Goal: Communication & Community: Share content

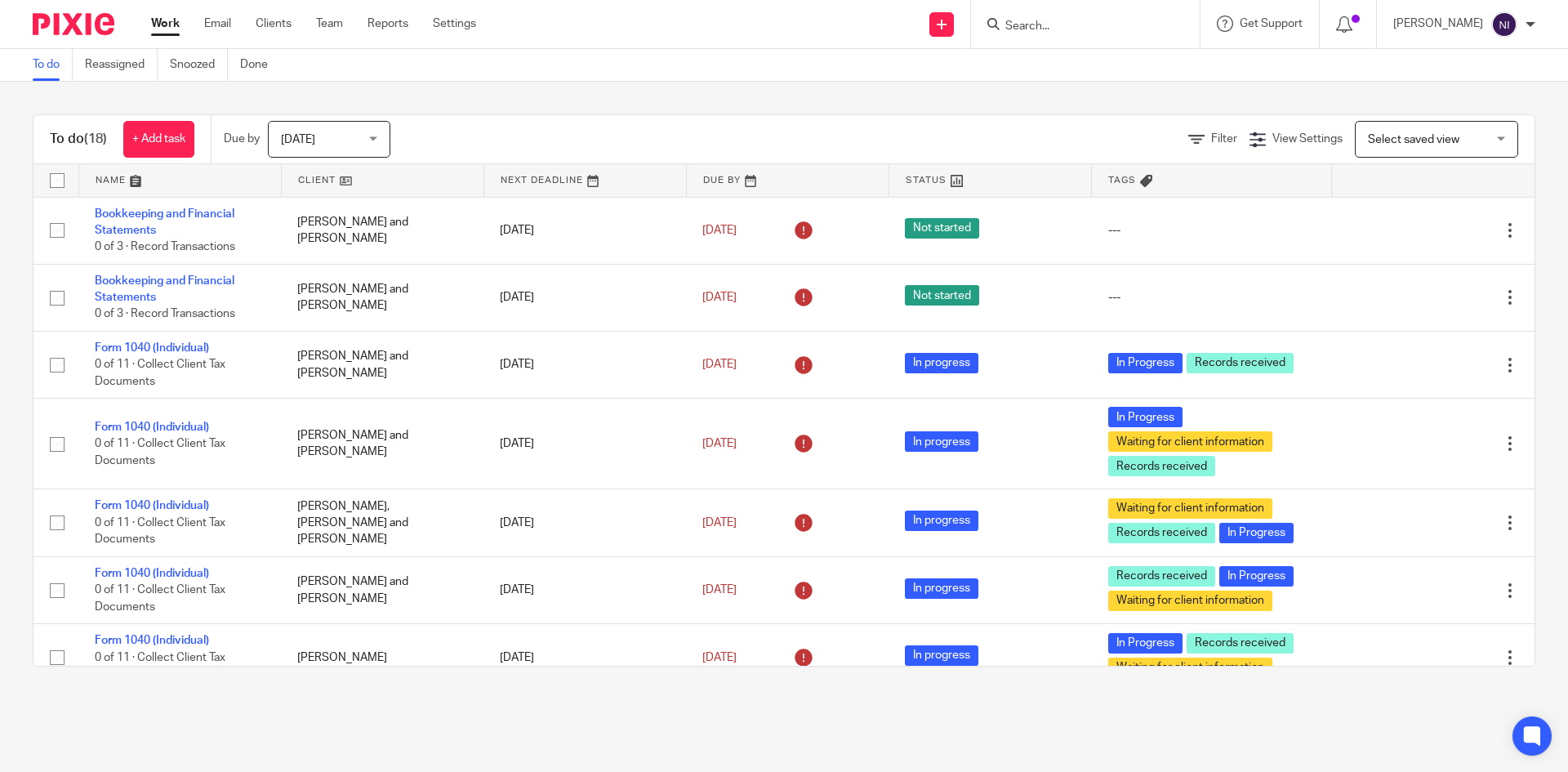
click at [1142, 33] on input "Search" at bounding box center [1077, 27] width 147 height 15
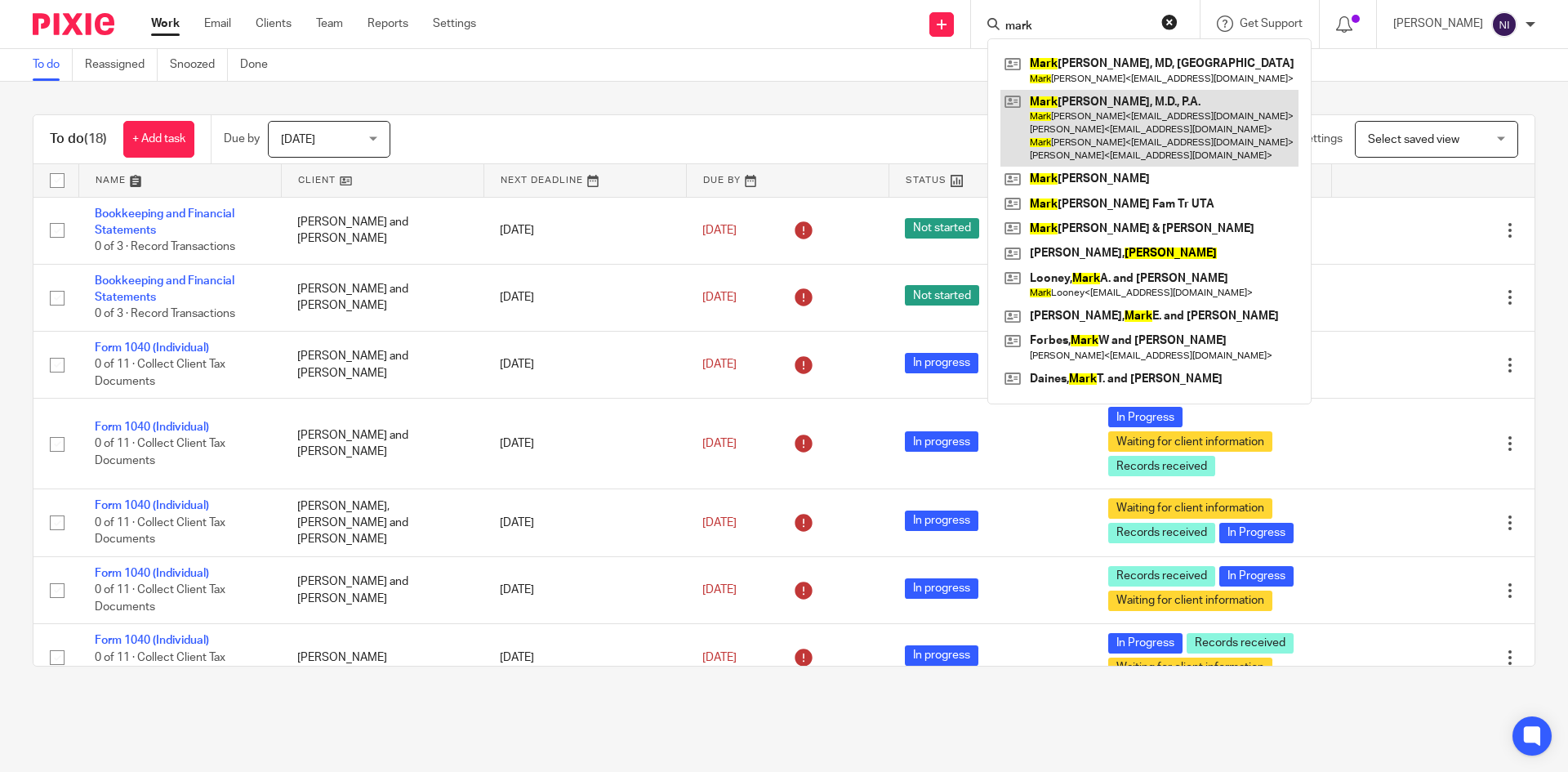
type input "mark"
click at [1069, 89] on link at bounding box center [1149, 128] width 298 height 77
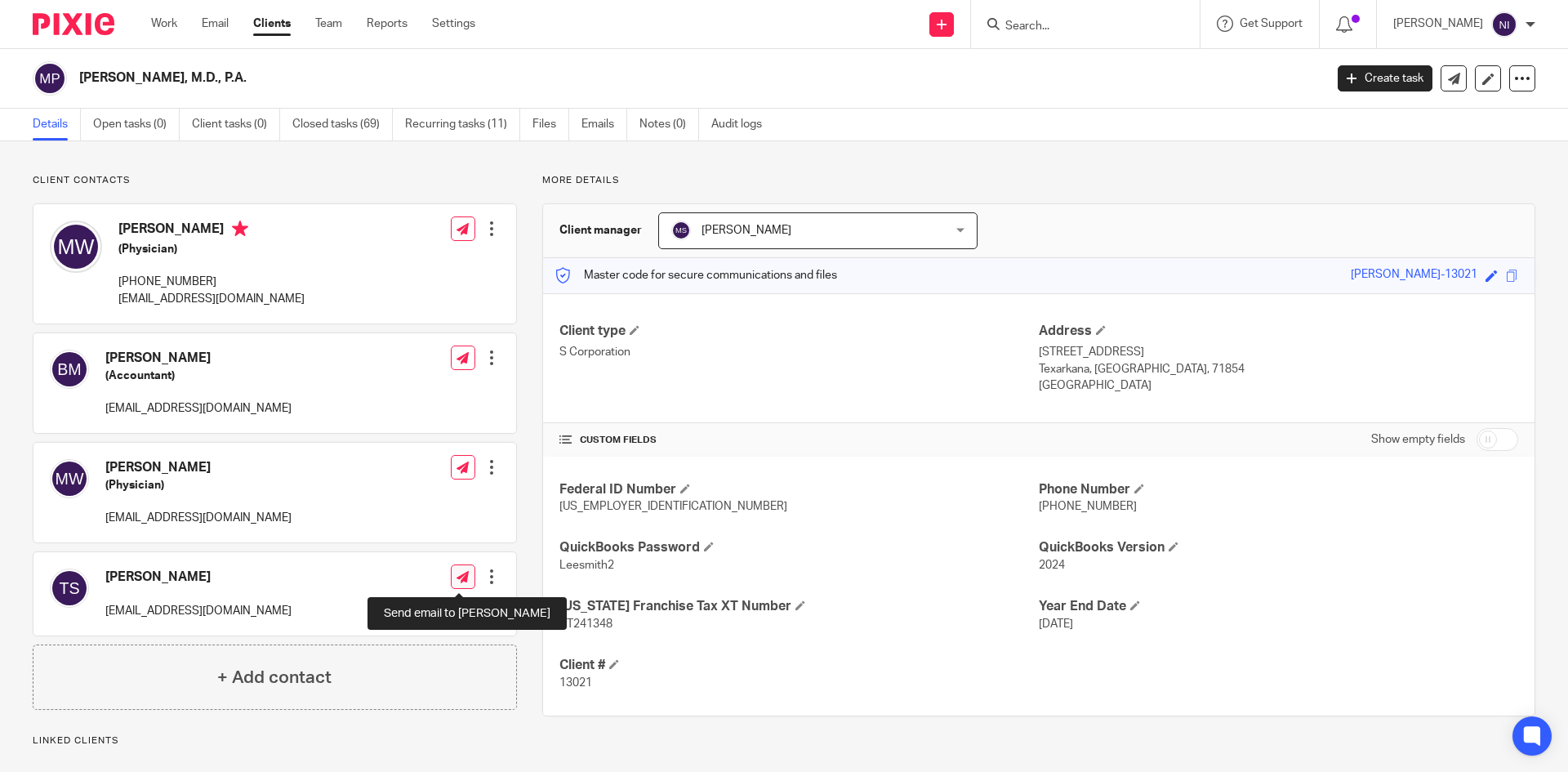
click at [453, 583] on link at bounding box center [463, 576] width 25 height 25
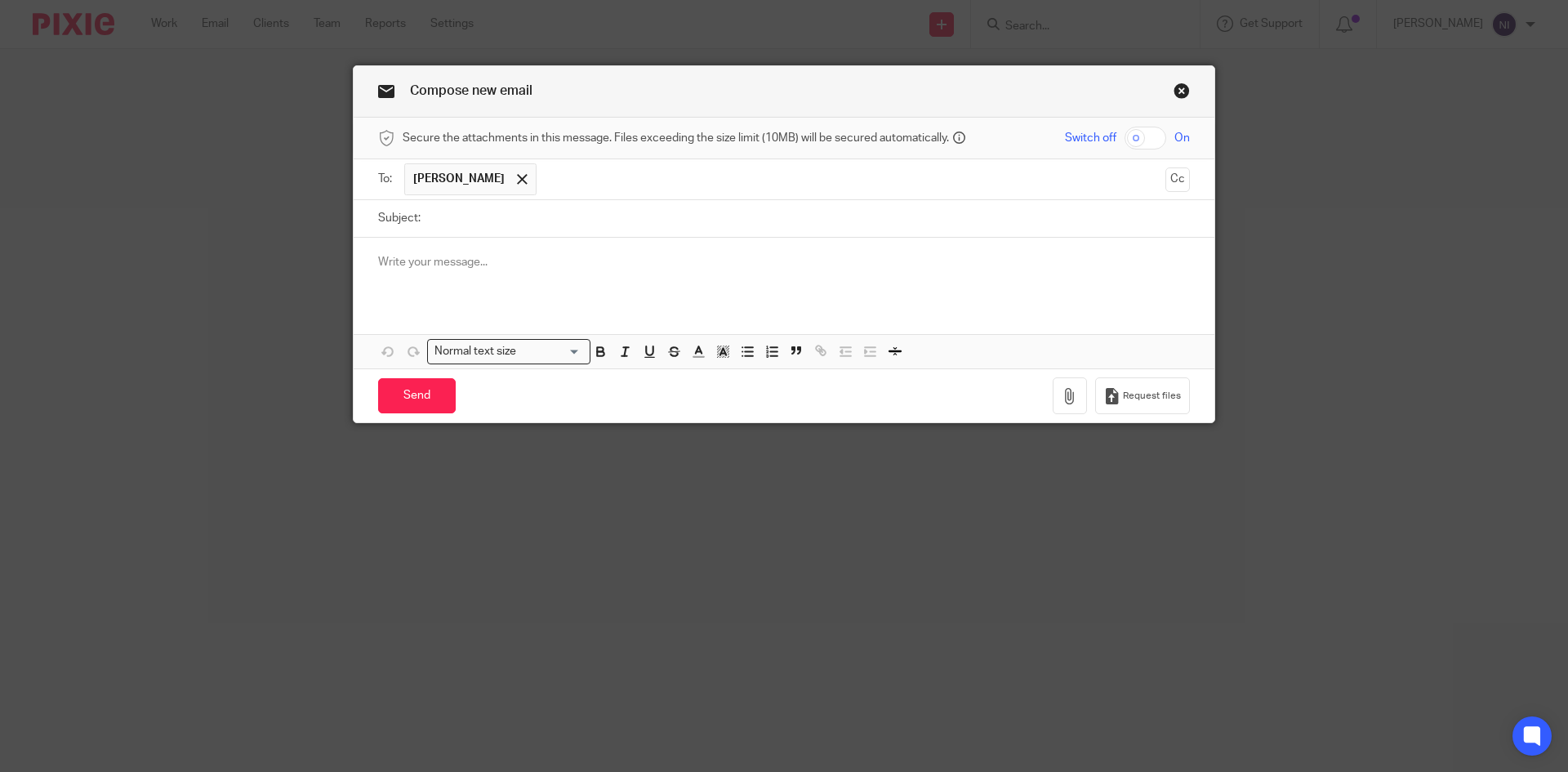
click at [1132, 139] on input "checkbox" at bounding box center [1145, 137] width 42 height 23
checkbox input "true"
click at [1069, 390] on icon "button" at bounding box center [1069, 396] width 16 height 16
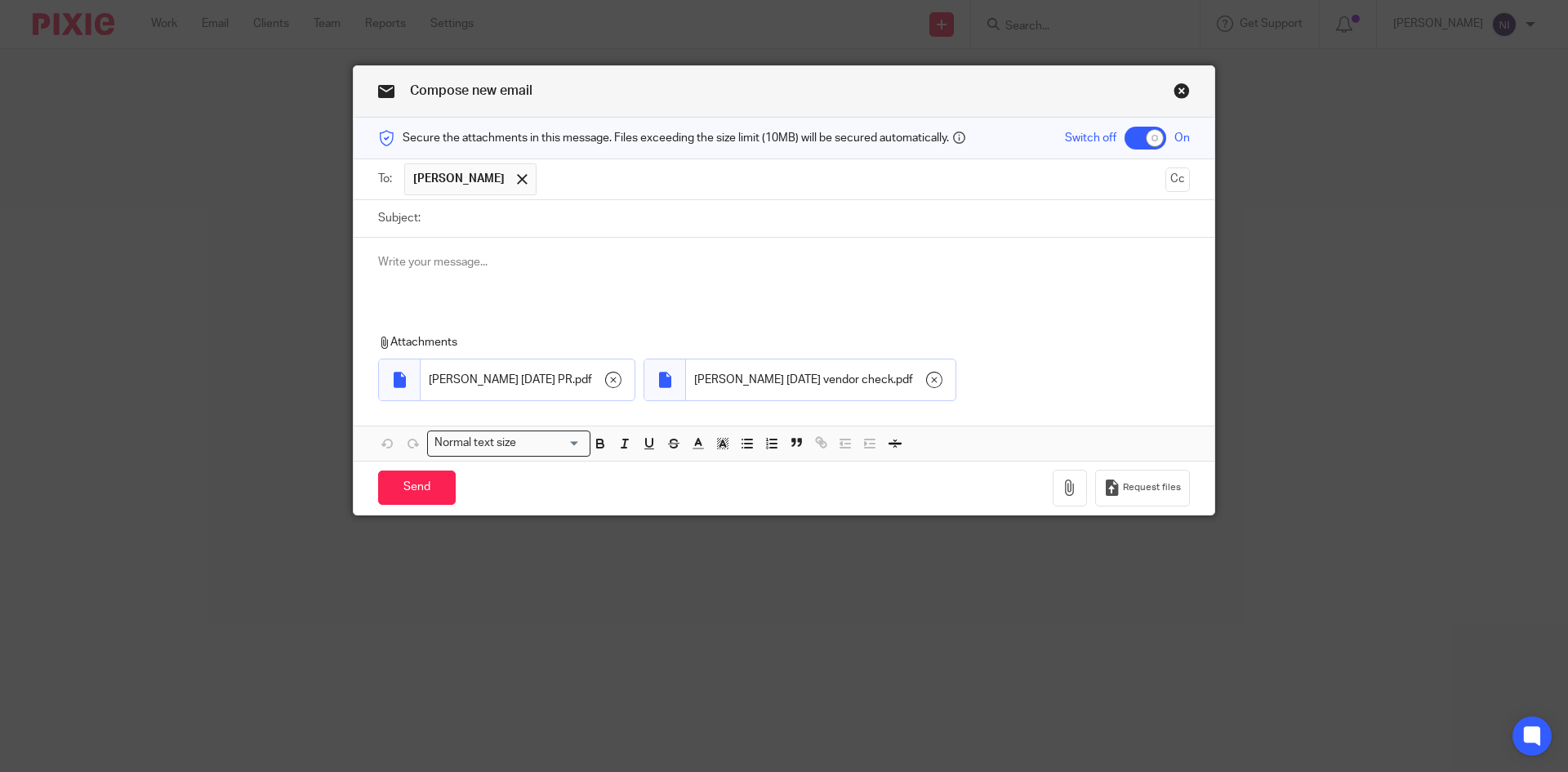
click at [462, 222] on input "Subject:" at bounding box center [809, 218] width 761 height 37
type input "August 21 2025 PR & Vendor check"
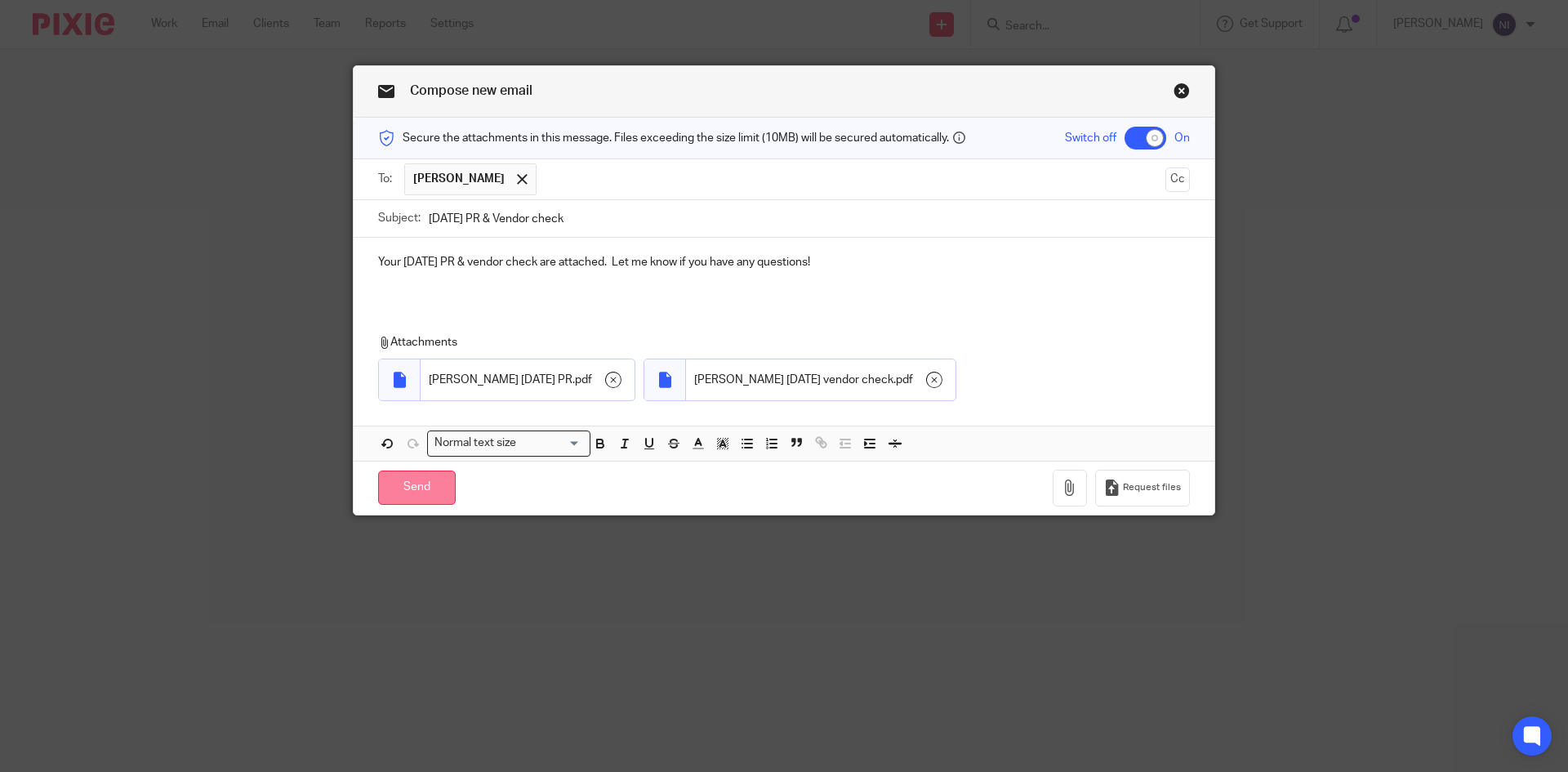
click at [393, 481] on input "Send" at bounding box center [417, 488] width 77 height 35
